Goal: Task Accomplishment & Management: Complete application form

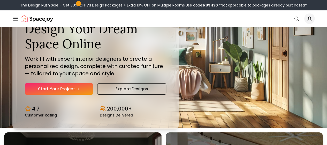
scroll to position [17, 0]
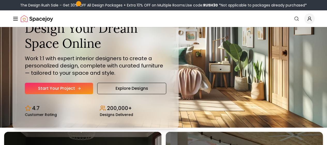
click at [65, 94] on link "Start Your Project" at bounding box center [59, 87] width 68 height 11
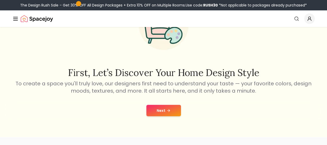
click at [164, 107] on button "Next" at bounding box center [163, 109] width 35 height 11
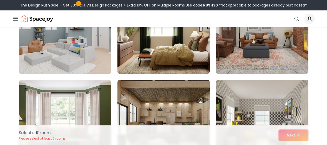
scroll to position [169, 0]
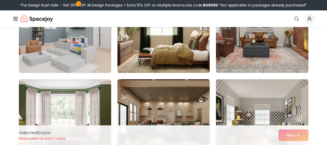
click at [91, 55] on img at bounding box center [65, 31] width 97 height 87
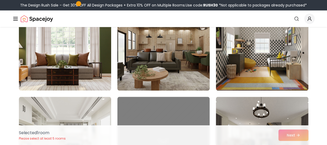
scroll to position [241, 0]
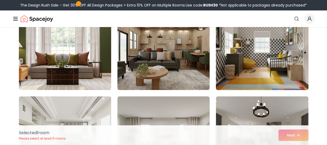
click at [238, 60] on img at bounding box center [262, 48] width 97 height 87
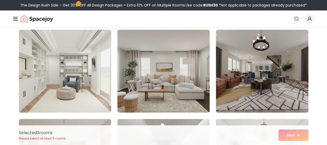
scroll to position [308, 0]
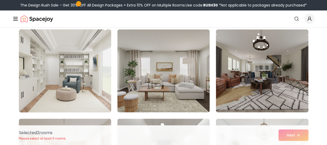
click at [78, 69] on img at bounding box center [65, 70] width 97 height 87
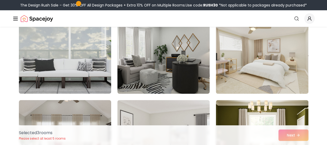
scroll to position [594, 0]
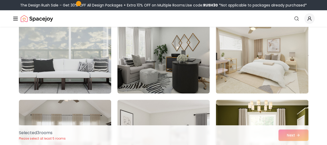
click at [83, 71] on img at bounding box center [65, 52] width 97 height 87
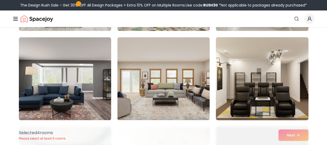
scroll to position [1314, 0]
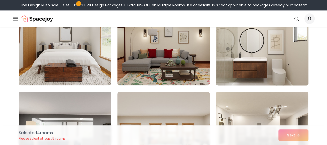
click at [247, 66] on img at bounding box center [262, 43] width 97 height 87
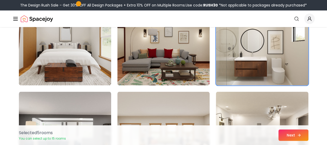
click at [289, 134] on button "Next" at bounding box center [294, 134] width 30 height 11
